Goal: Transaction & Acquisition: Subscribe to service/newsletter

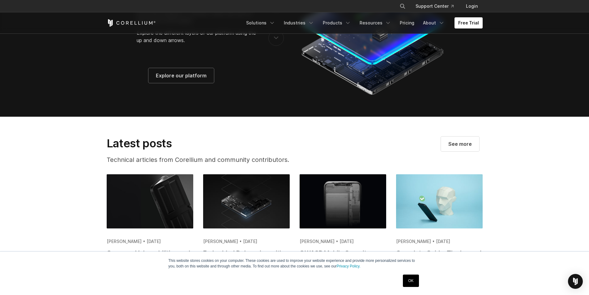
scroll to position [1238, 0]
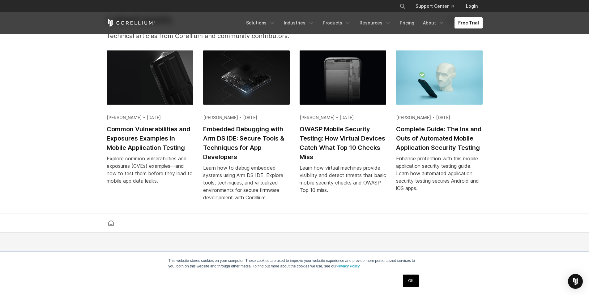
click at [462, 22] on link "Free Trial" at bounding box center [469, 22] width 28 height 11
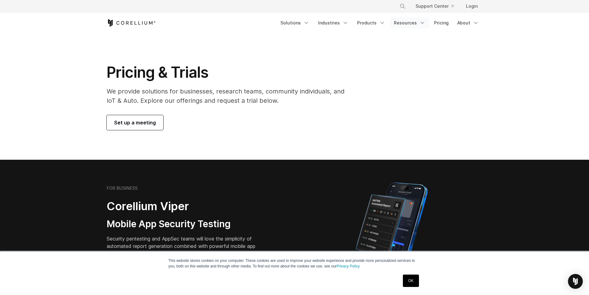
click at [416, 23] on link "Resources" at bounding box center [410, 22] width 39 height 11
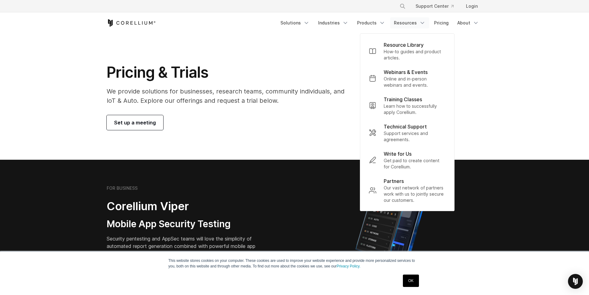
click at [416, 23] on link "Resources" at bounding box center [410, 22] width 39 height 11
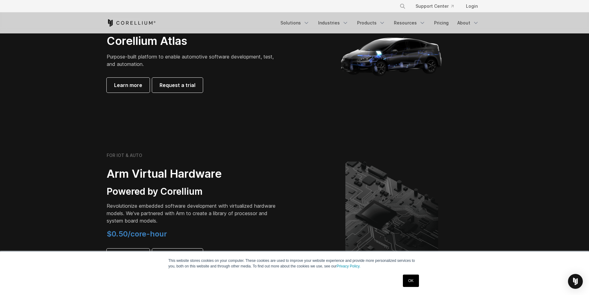
scroll to position [743, 0]
